Goal: Information Seeking & Learning: Check status

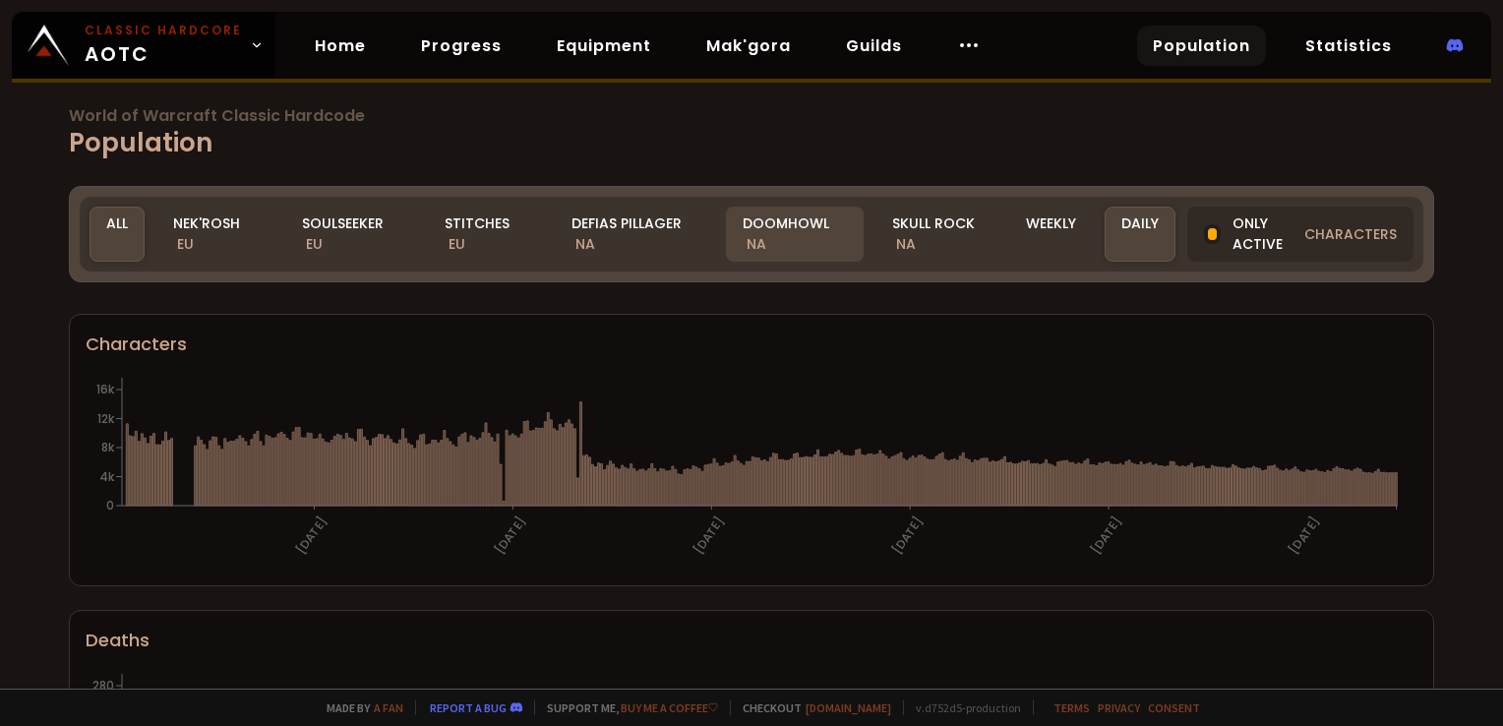
click at [763, 231] on div "Doomhowl NA" at bounding box center [795, 234] width 138 height 55
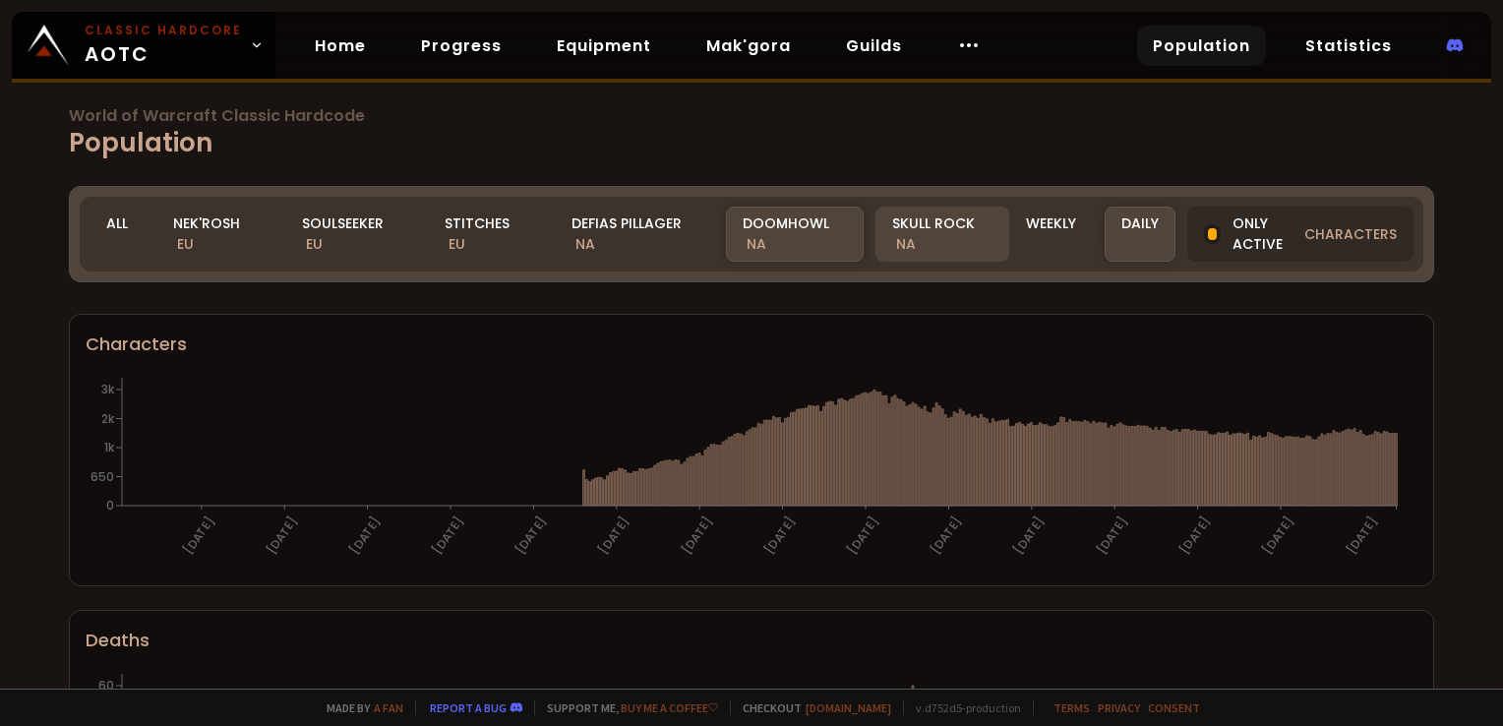
click at [935, 230] on div "Skull Rock NA" at bounding box center [942, 234] width 134 height 55
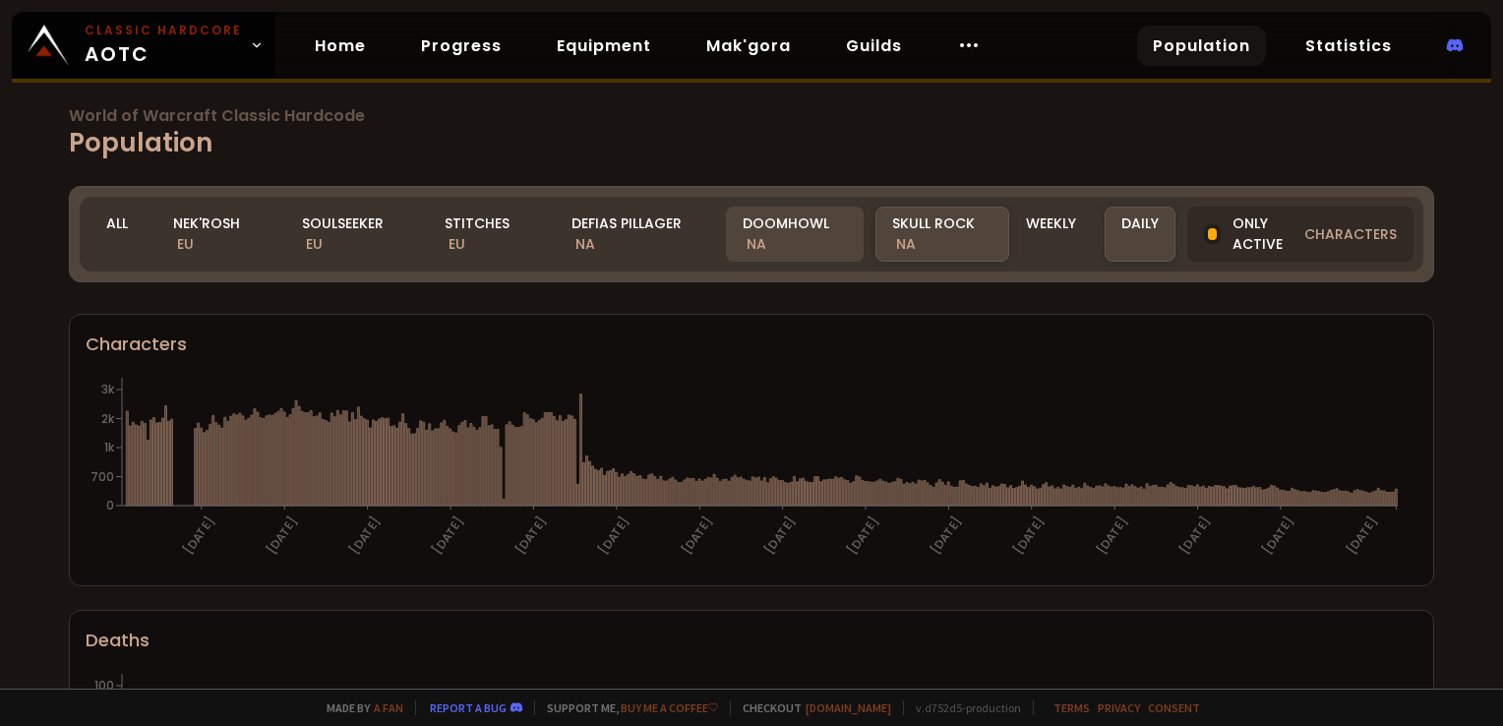
click at [780, 234] on div "Doomhowl NA" at bounding box center [795, 234] width 138 height 55
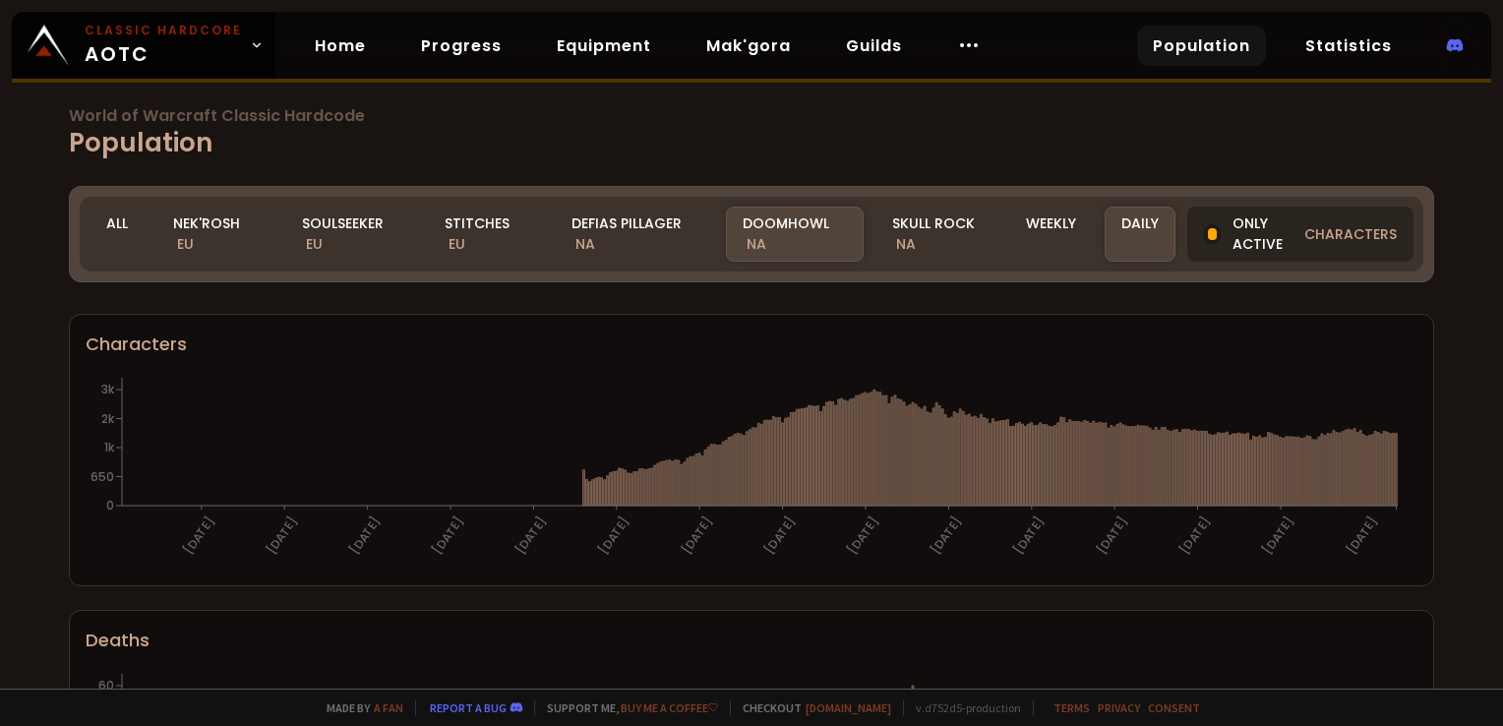
click at [1212, 239] on div "Only active characters" at bounding box center [1300, 234] width 226 height 55
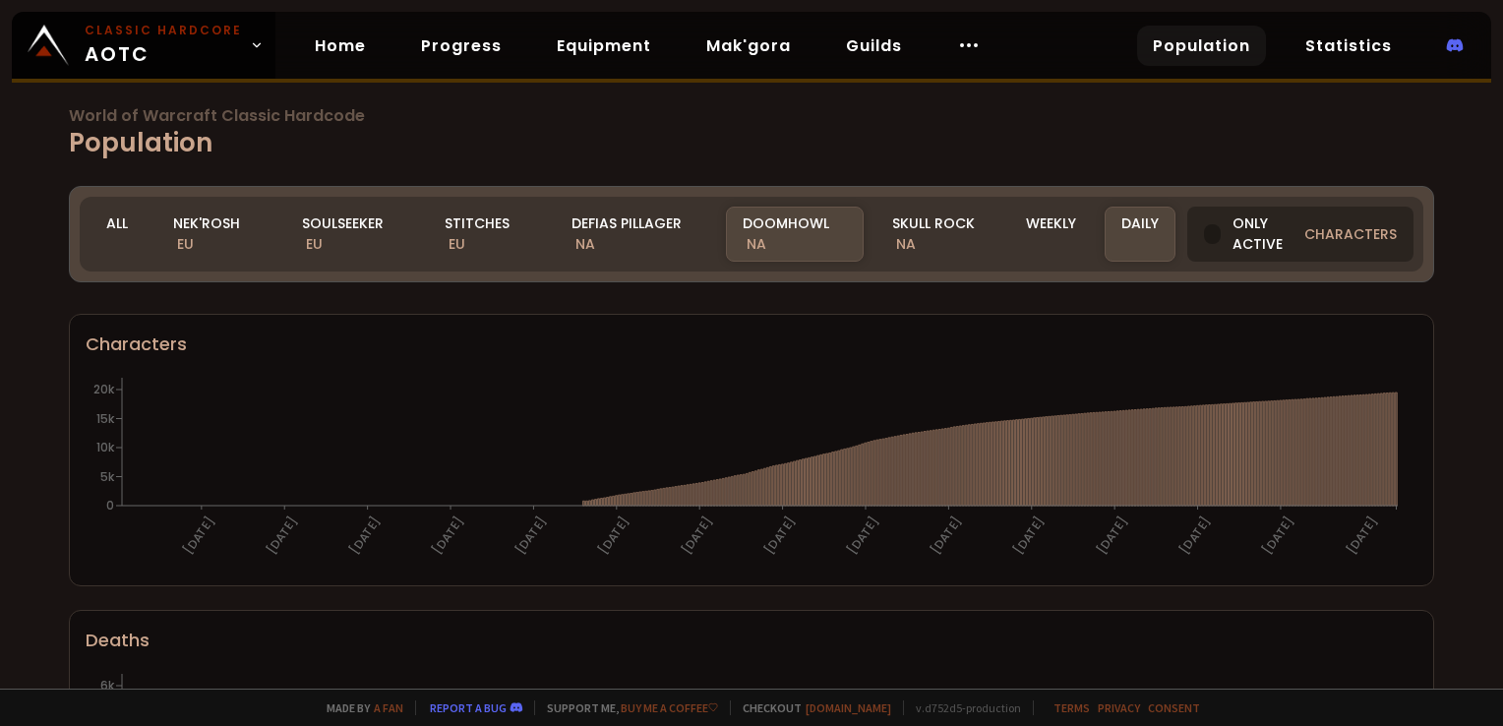
click at [1189, 235] on div "Only active characters" at bounding box center [1300, 234] width 226 height 55
click at [1215, 238] on div "Only active characters" at bounding box center [1300, 234] width 226 height 55
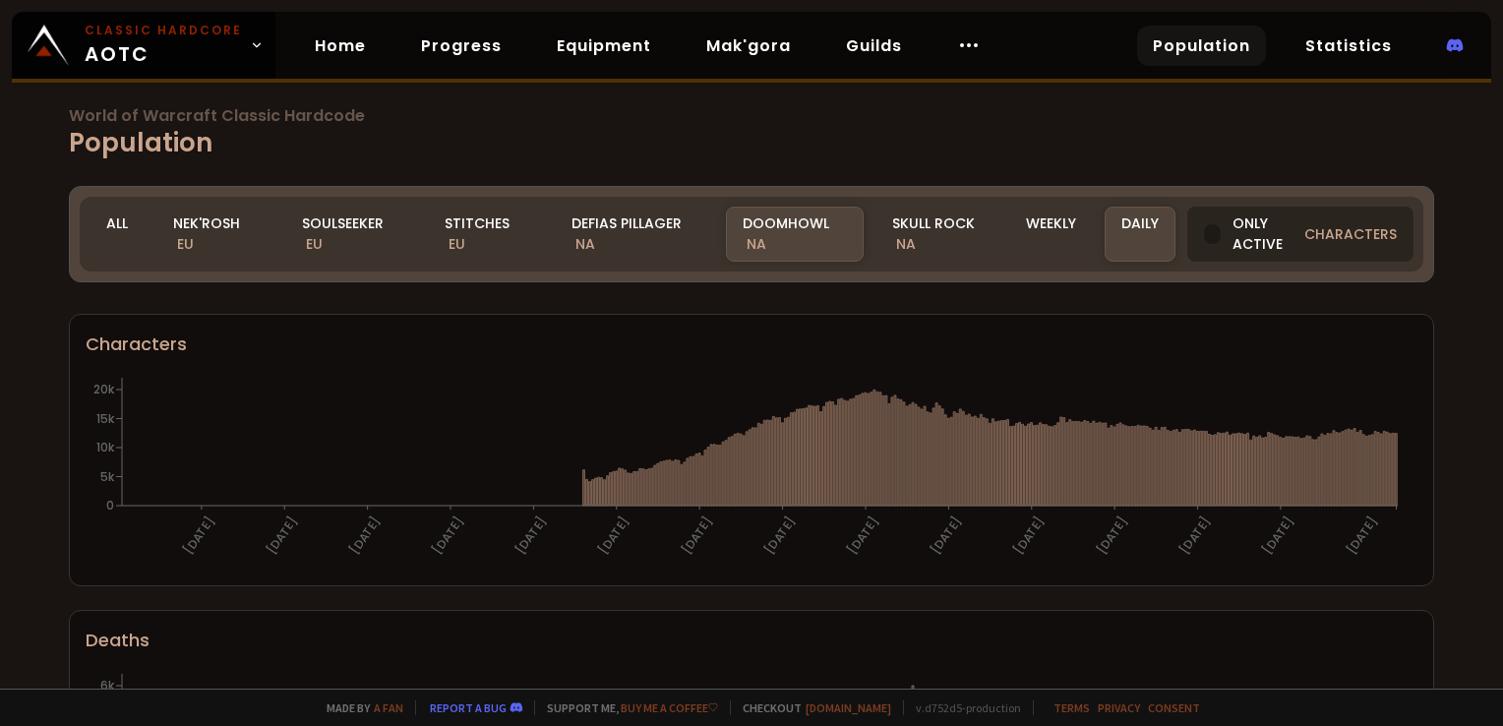
click at [1204, 239] on div at bounding box center [1212, 234] width 17 height 20
